Goal: Information Seeking & Learning: Check status

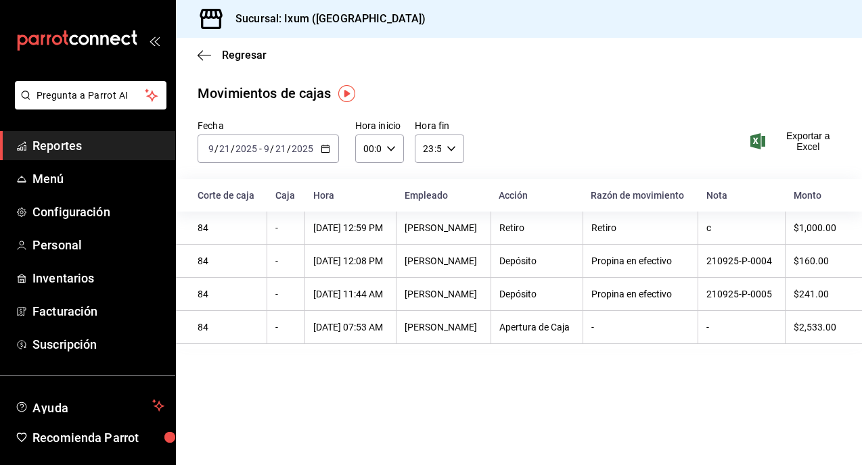
click at [78, 135] on link "Reportes" at bounding box center [87, 145] width 175 height 29
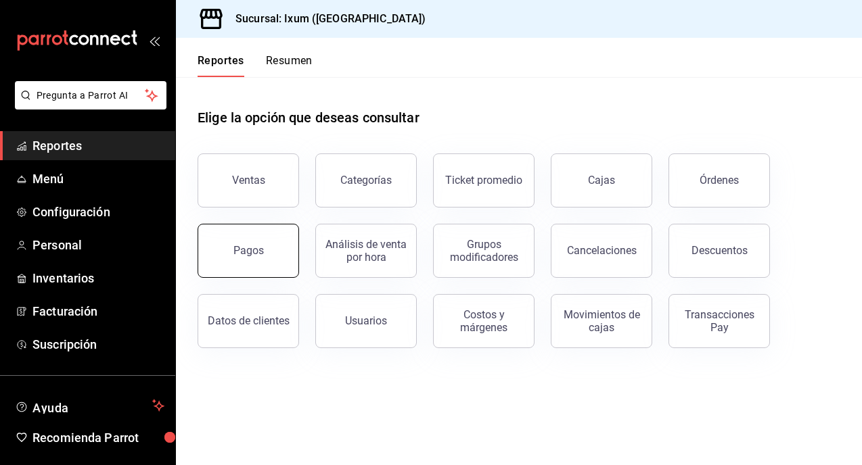
click at [243, 259] on button "Pagos" at bounding box center [248, 251] width 101 height 54
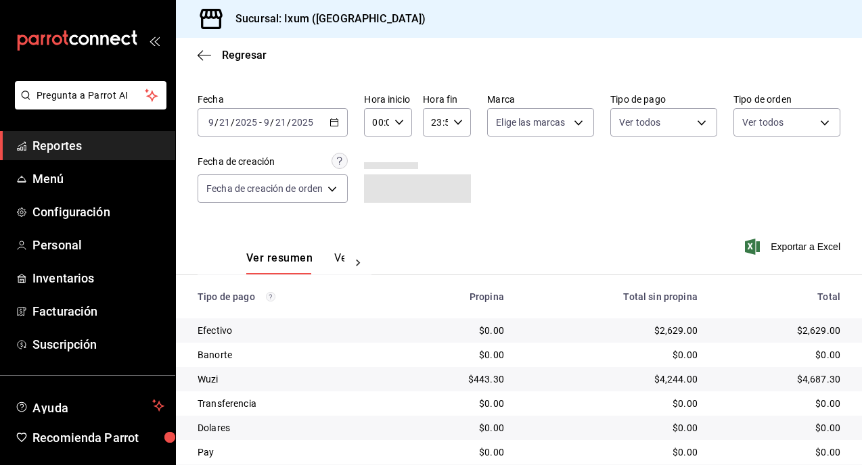
scroll to position [83, 0]
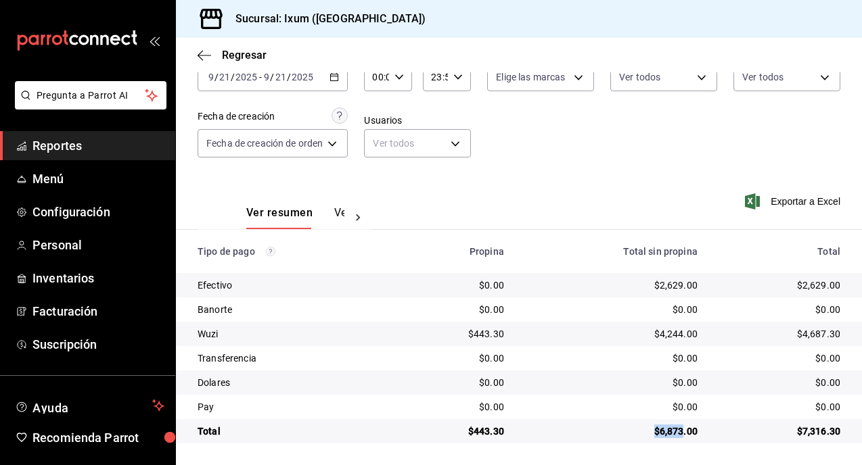
drag, startPoint x: 654, startPoint y: 436, endPoint x: 680, endPoint y: 434, distance: 26.4
click at [680, 435] on div "$6,873.00" at bounding box center [612, 432] width 172 height 14
copy div "$6,873"
click at [327, 79] on div "[DATE] [DATE] - [DATE] [DATE]" at bounding box center [273, 77] width 150 height 28
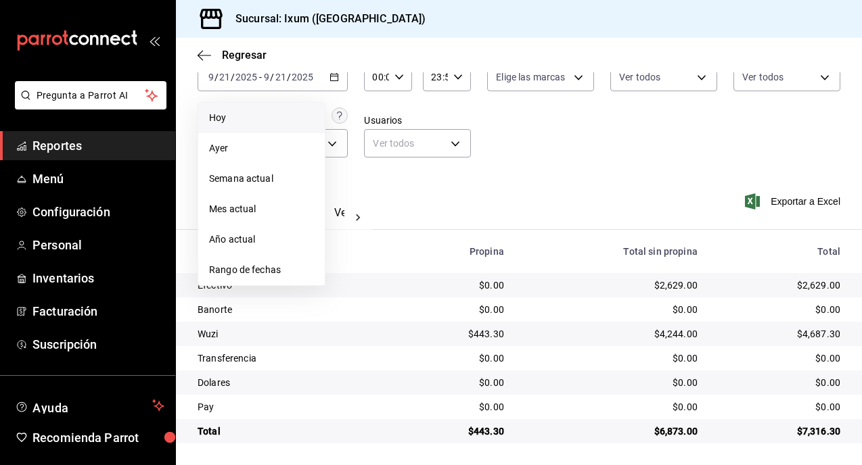
click at [244, 117] on span "Hoy" at bounding box center [261, 118] width 105 height 14
